Goal: Information Seeking & Learning: Learn about a topic

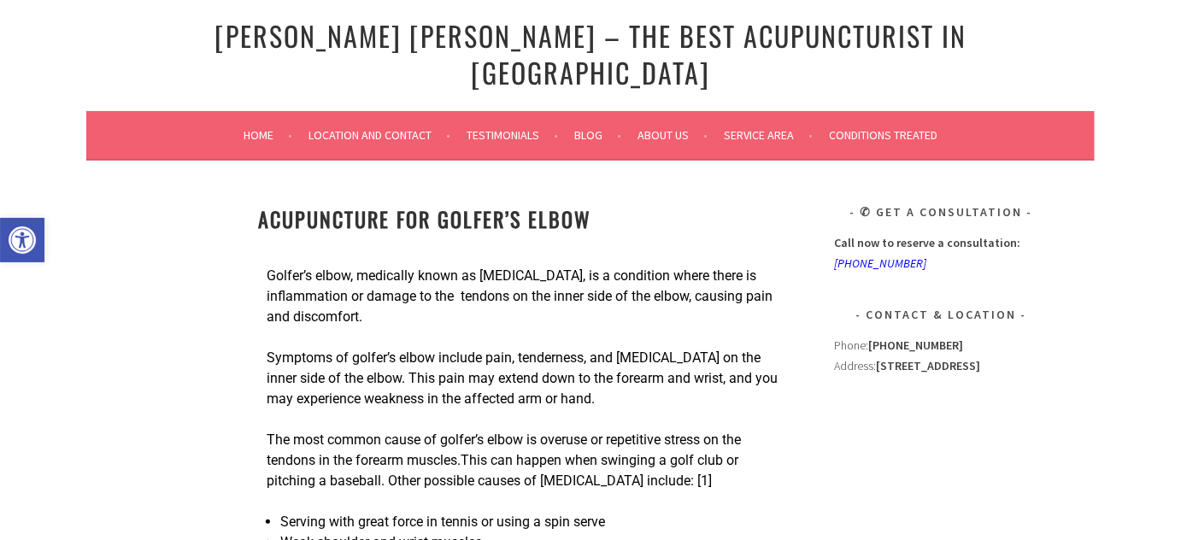
scroll to position [259, 0]
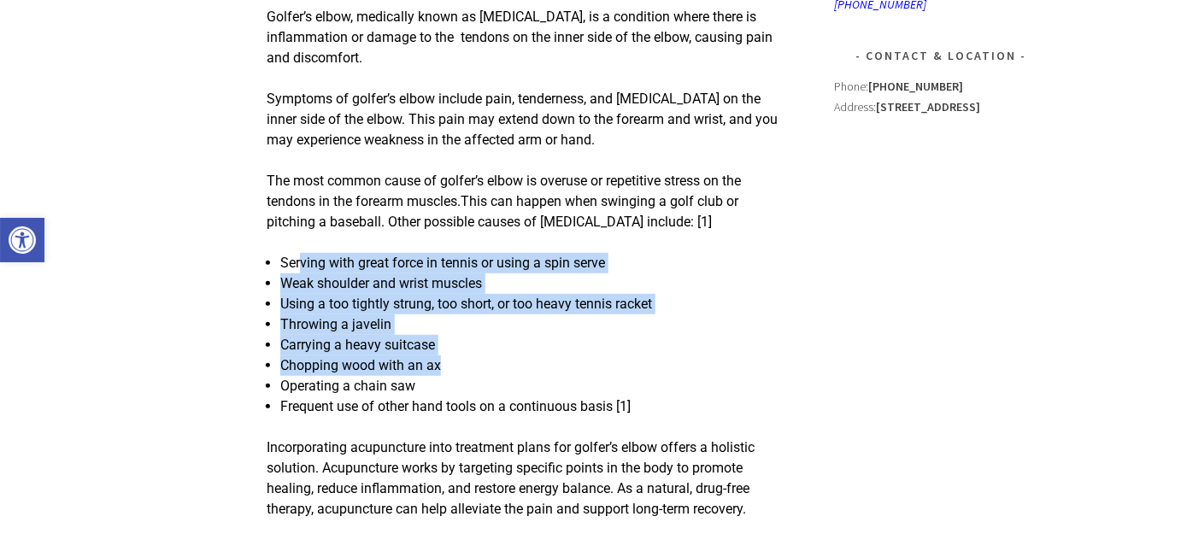
drag, startPoint x: 301, startPoint y: 232, endPoint x: 483, endPoint y: 329, distance: 206.5
click at [483, 329] on ul "Serving with great force in tennis or using a spin serve Weak shoulder and wris…" at bounding box center [529, 335] width 499 height 164
click at [483, 356] on li "Chopping wood with an ax" at bounding box center [529, 366] width 499 height 21
drag, startPoint x: 502, startPoint y: 348, endPoint x: 312, endPoint y: 227, distance: 224.8
click at [312, 253] on ul "Serving with great force in tennis or using a spin serve Weak shoulder and wris…" at bounding box center [529, 335] width 499 height 164
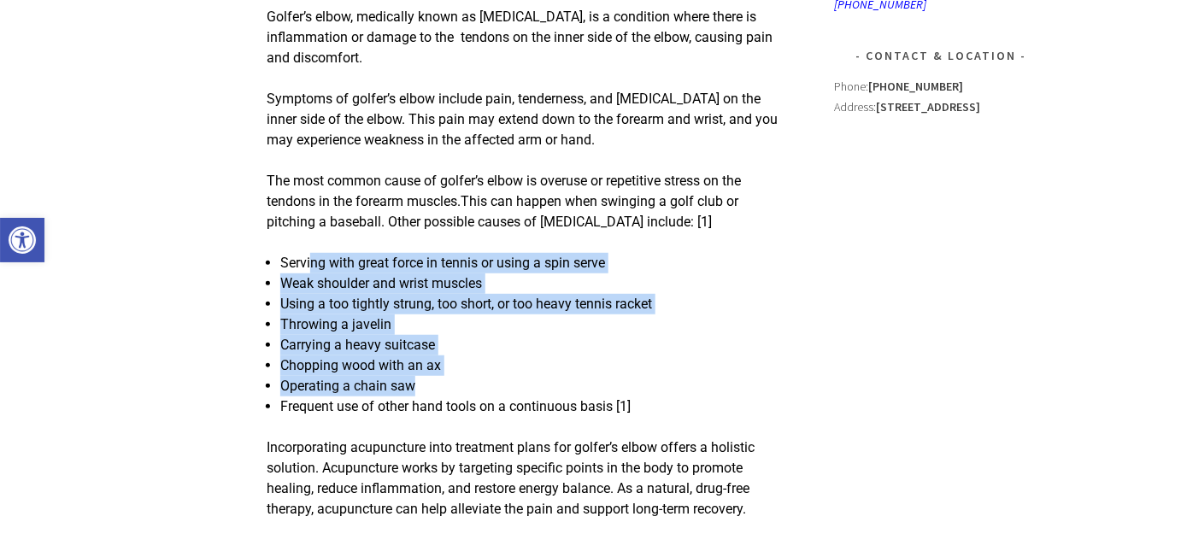
click at [312, 255] on span "Serving with great force in tennis or using a spin serve" at bounding box center [442, 263] width 325 height 16
drag, startPoint x: 312, startPoint y: 227, endPoint x: 451, endPoint y: 342, distance: 180.4
click at [451, 342] on ul "Serving with great force in tennis or using a spin serve Weak shoulder and wris…" at bounding box center [529, 335] width 499 height 164
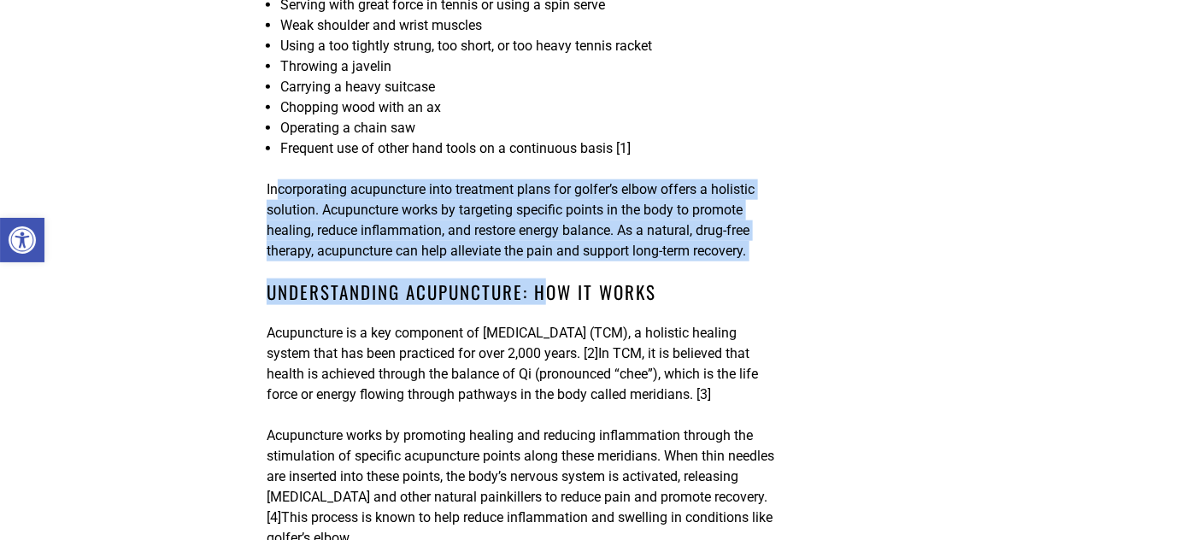
drag, startPoint x: 280, startPoint y: 166, endPoint x: 551, endPoint y: 238, distance: 280.3
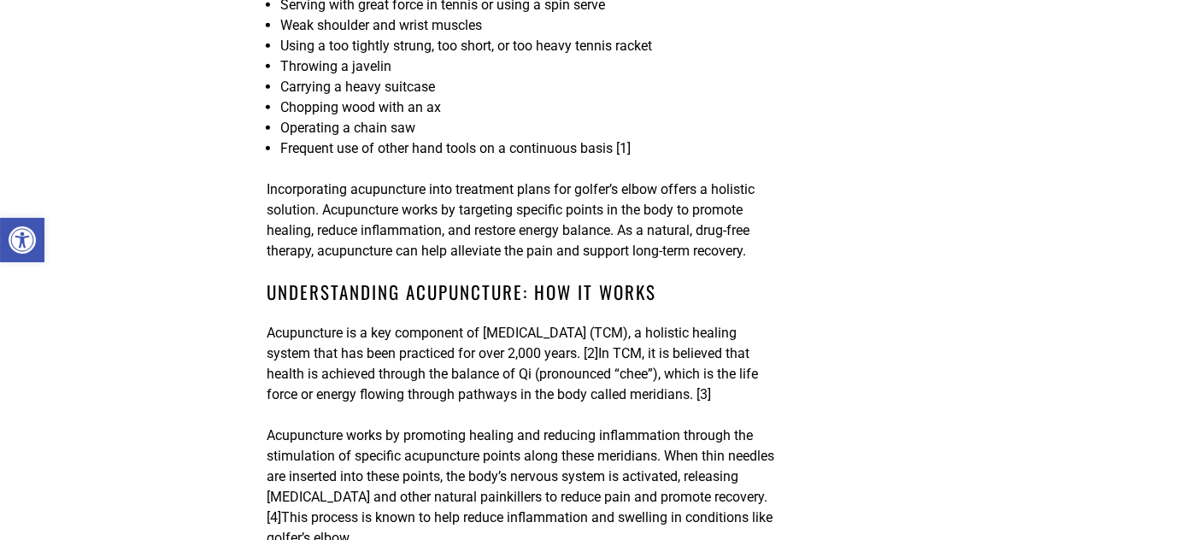
scroll to position [777, 0]
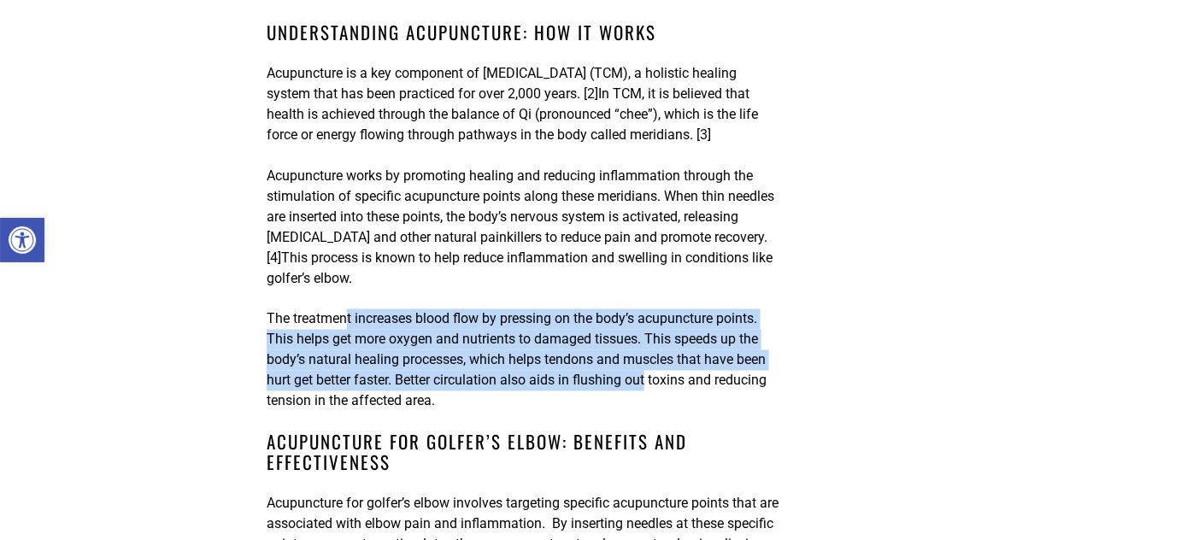
drag, startPoint x: 356, startPoint y: 291, endPoint x: 650, endPoint y: 344, distance: 298.8
click at [650, 344] on span "The treatment increases blood flow by pressing on the body’s acupuncture points…" at bounding box center [517, 360] width 500 height 98
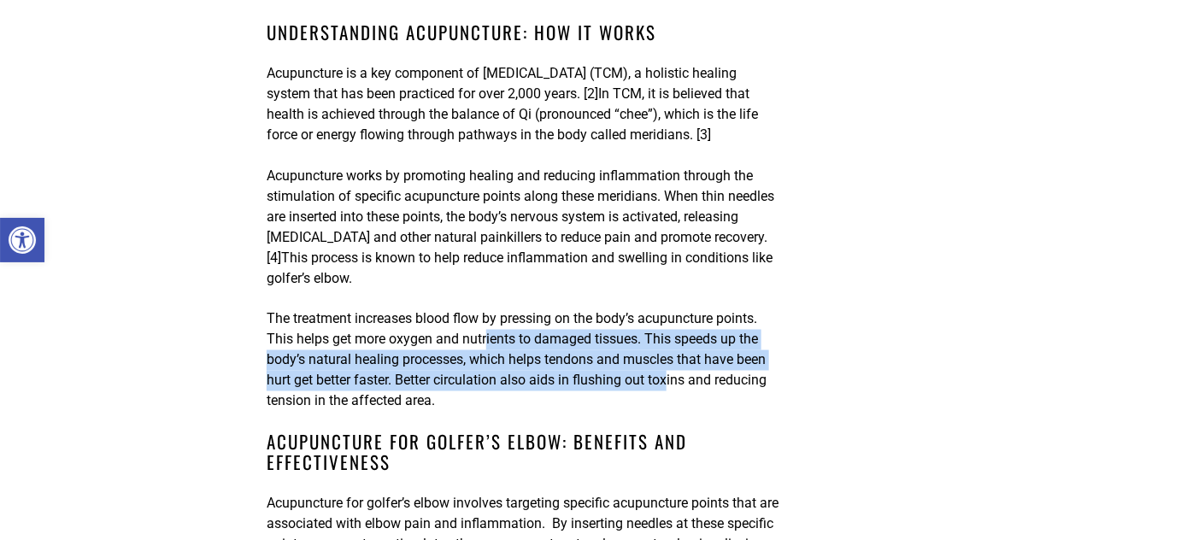
drag, startPoint x: 538, startPoint y: 316, endPoint x: 477, endPoint y: 312, distance: 61.7
click at [480, 312] on span "The treatment increases blood flow by pressing on the body’s acupuncture points…" at bounding box center [517, 360] width 500 height 98
click at [477, 311] on span "The treatment increases blood flow by pressing on the body’s acupuncture points…" at bounding box center [517, 360] width 500 height 98
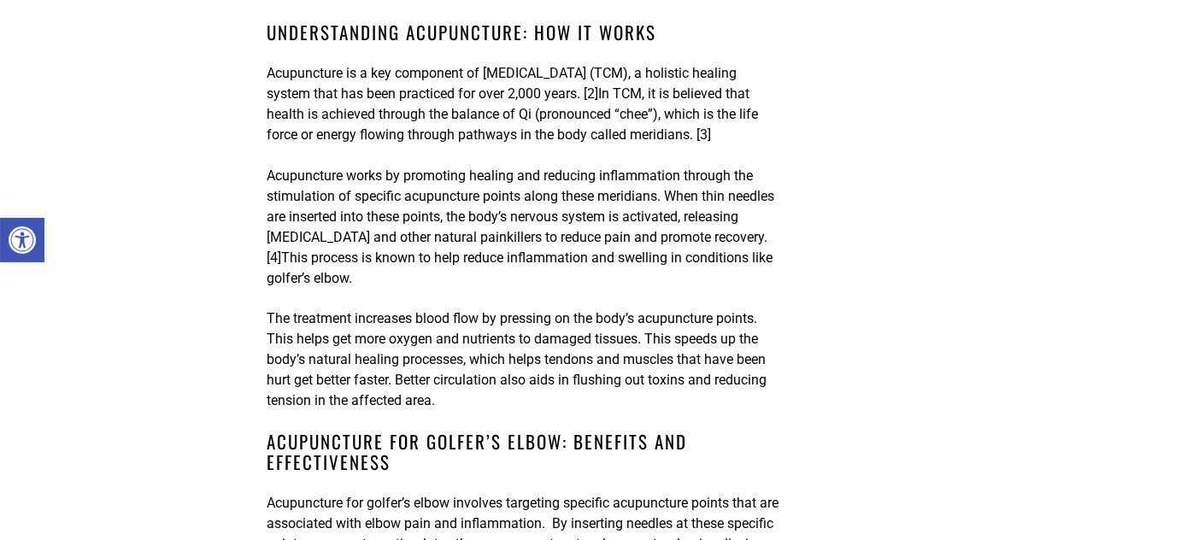
click at [459, 316] on span "The treatment increases blood flow by pressing on the body’s acupuncture points…" at bounding box center [517, 360] width 500 height 98
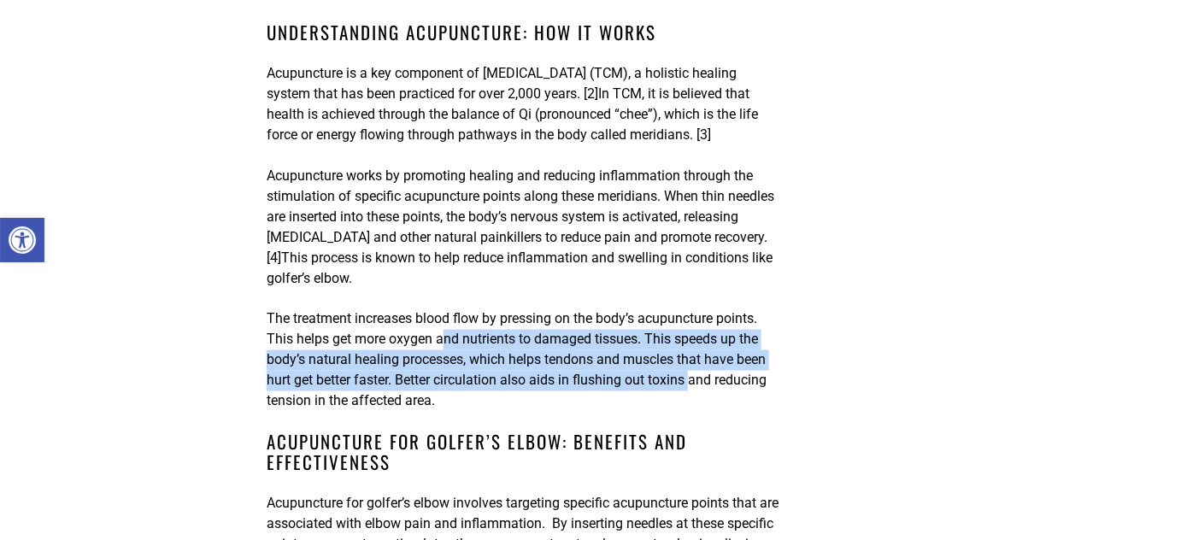
drag, startPoint x: 444, startPoint y: 314, endPoint x: 691, endPoint y: 350, distance: 248.8
click at [691, 350] on span "The treatment increases blood flow by pressing on the body’s acupuncture points…" at bounding box center [517, 360] width 500 height 98
drag, startPoint x: 691, startPoint y: 350, endPoint x: 734, endPoint y: 354, distance: 43.8
click at [691, 350] on span "The treatment increases blood flow by pressing on the body’s acupuncture points…" at bounding box center [517, 360] width 500 height 98
drag, startPoint x: 595, startPoint y: 329, endPoint x: 481, endPoint y: 317, distance: 114.3
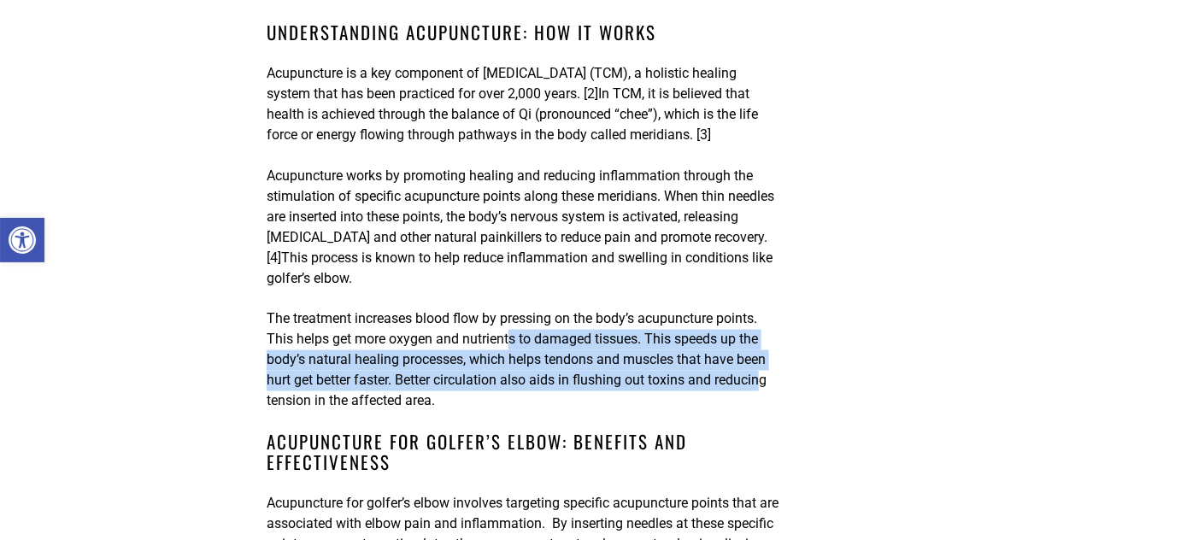
click at [481, 317] on span "The treatment increases blood flow by pressing on the body’s acupuncture points…" at bounding box center [517, 360] width 500 height 98
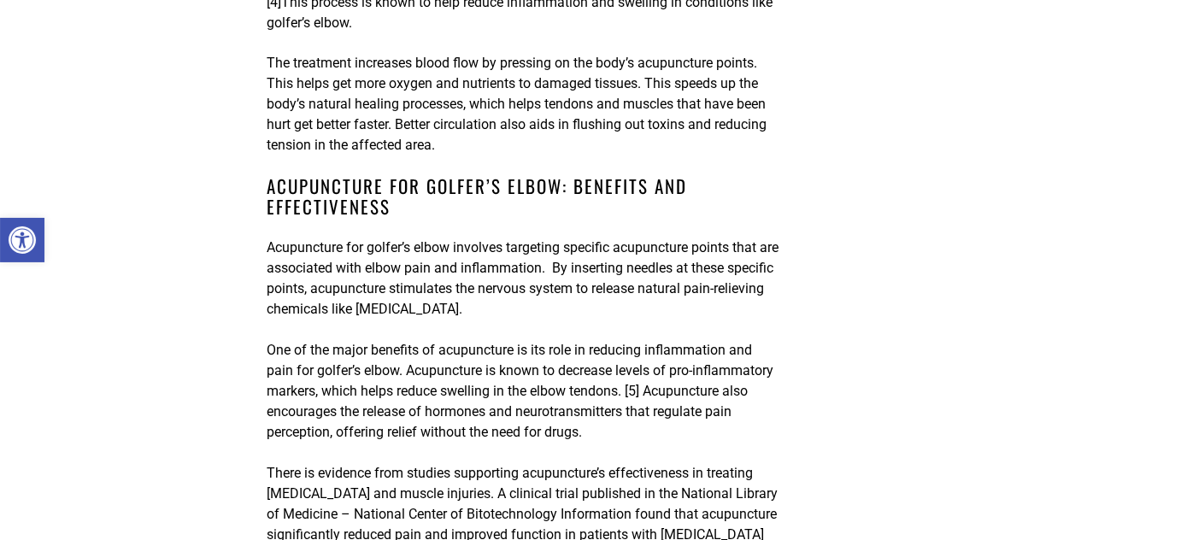
scroll to position [1036, 0]
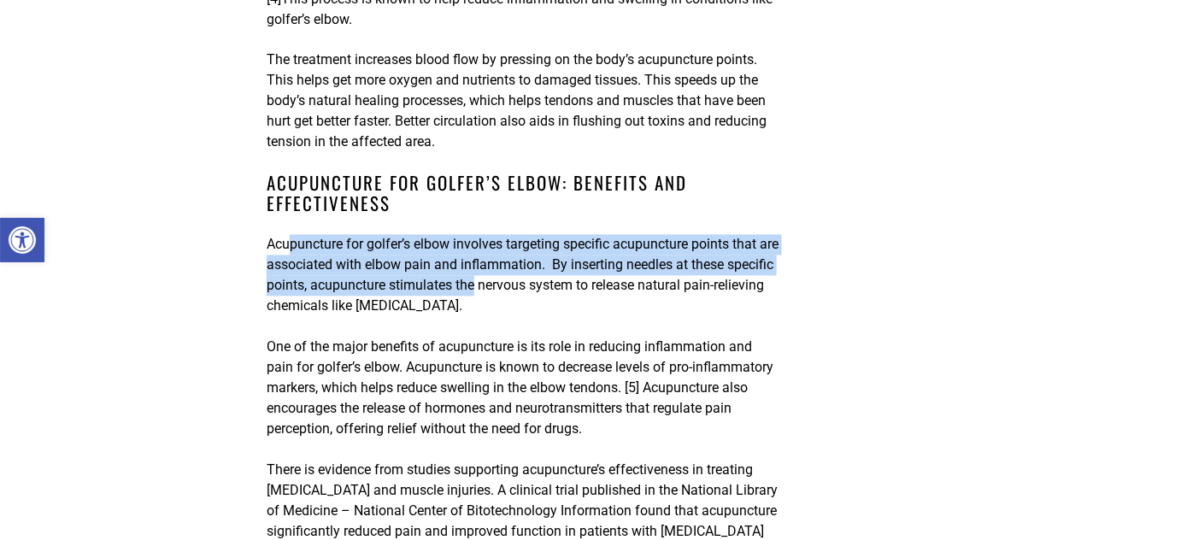
drag, startPoint x: 319, startPoint y: 214, endPoint x: 528, endPoint y: 264, distance: 215.4
click at [528, 264] on p "Acupuncture for golfer’s elbow involves targeting specific acupuncture points t…" at bounding box center [523, 276] width 513 height 82
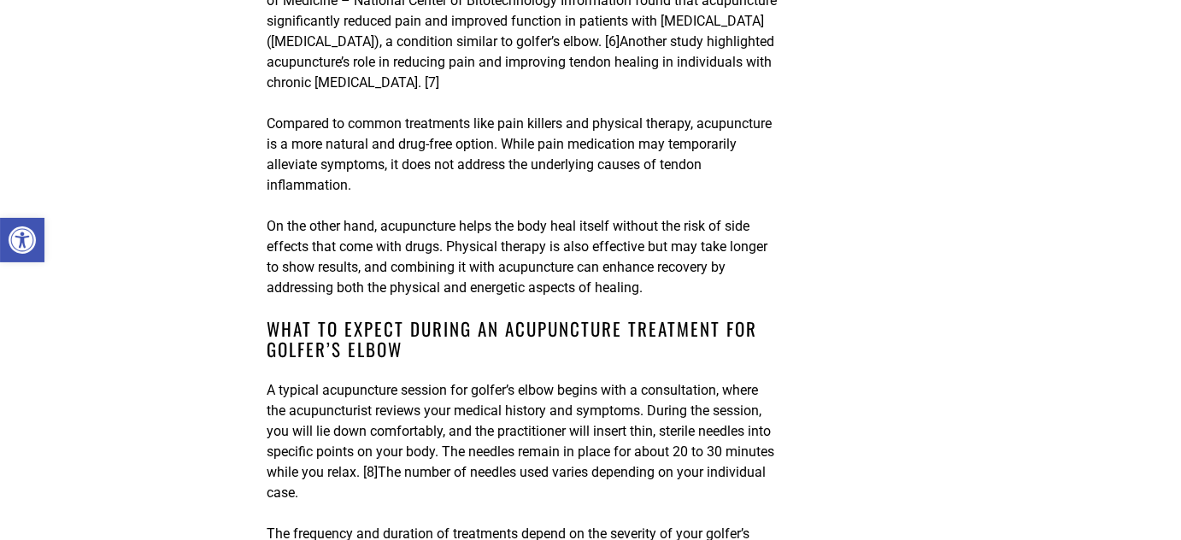
scroll to position [1554, 0]
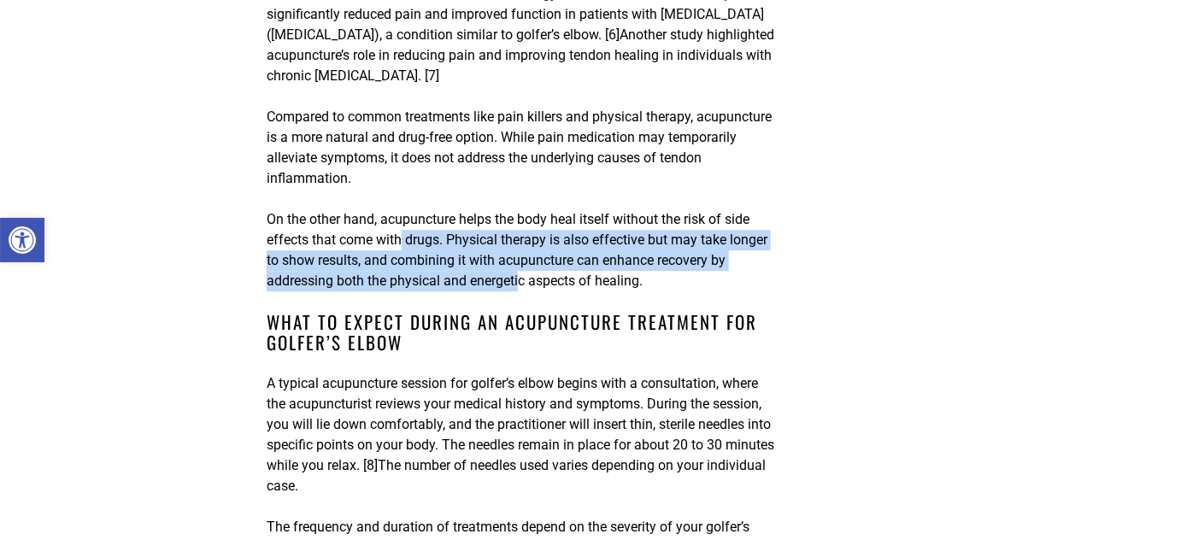
drag, startPoint x: 401, startPoint y: 214, endPoint x: 522, endPoint y: 244, distance: 125.0
click at [522, 244] on span "On the other hand, acupuncture helps the body heal itself without the risk of s…" at bounding box center [517, 250] width 501 height 78
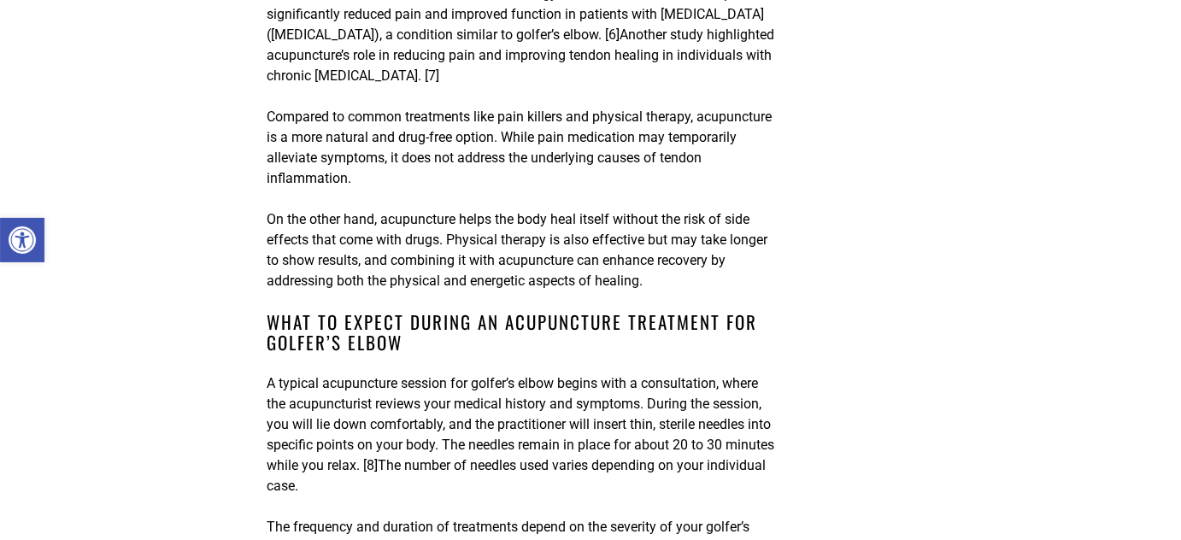
scroll to position [1813, 0]
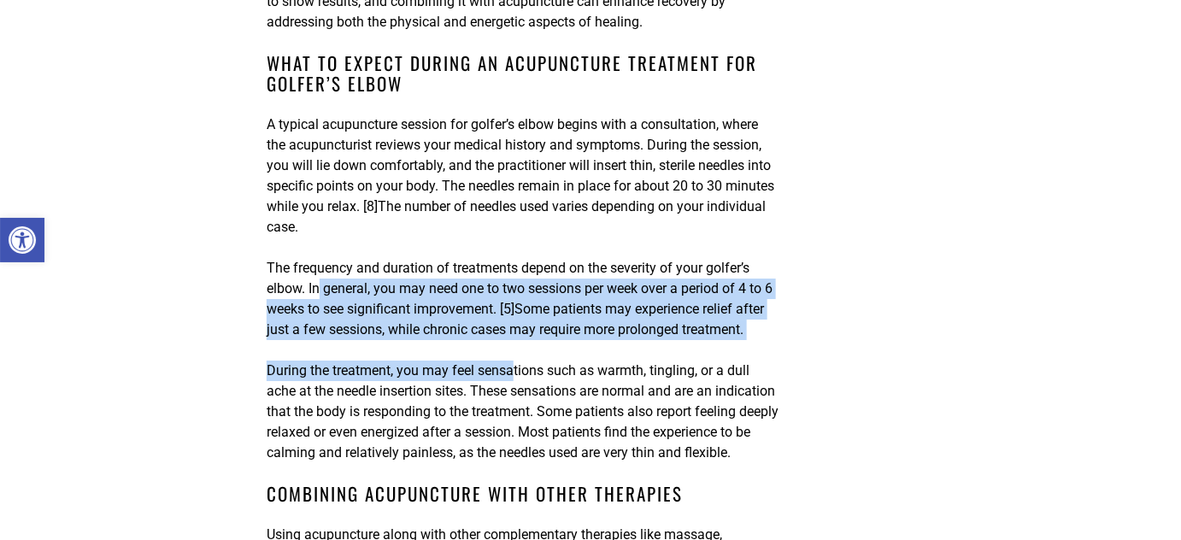
drag, startPoint x: 436, startPoint y: 273, endPoint x: 516, endPoint y: 312, distance: 89.4
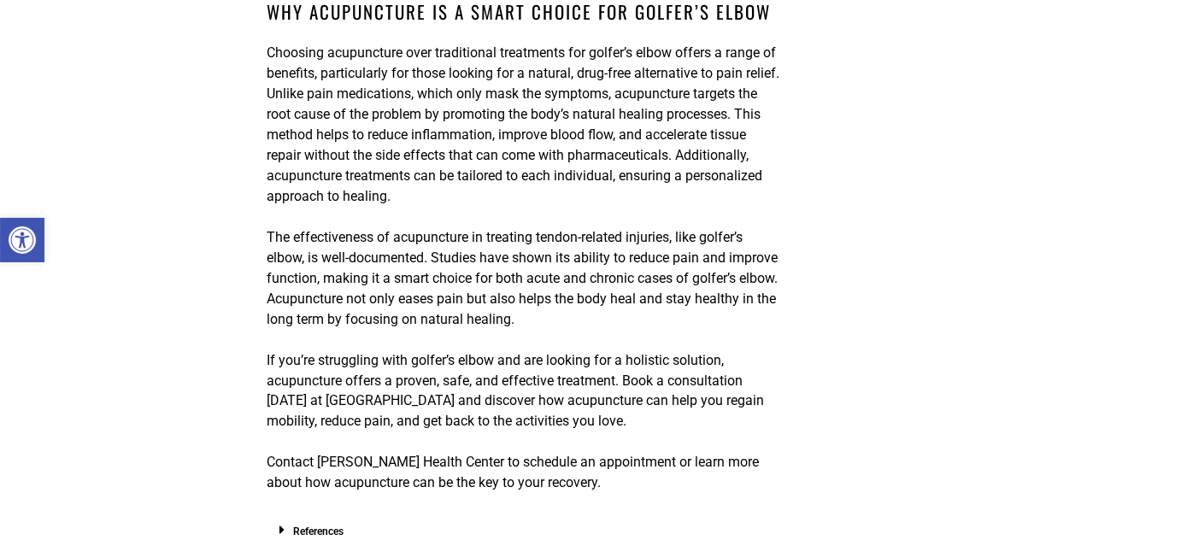
scroll to position [3108, 0]
